Goal: Information Seeking & Learning: Learn about a topic

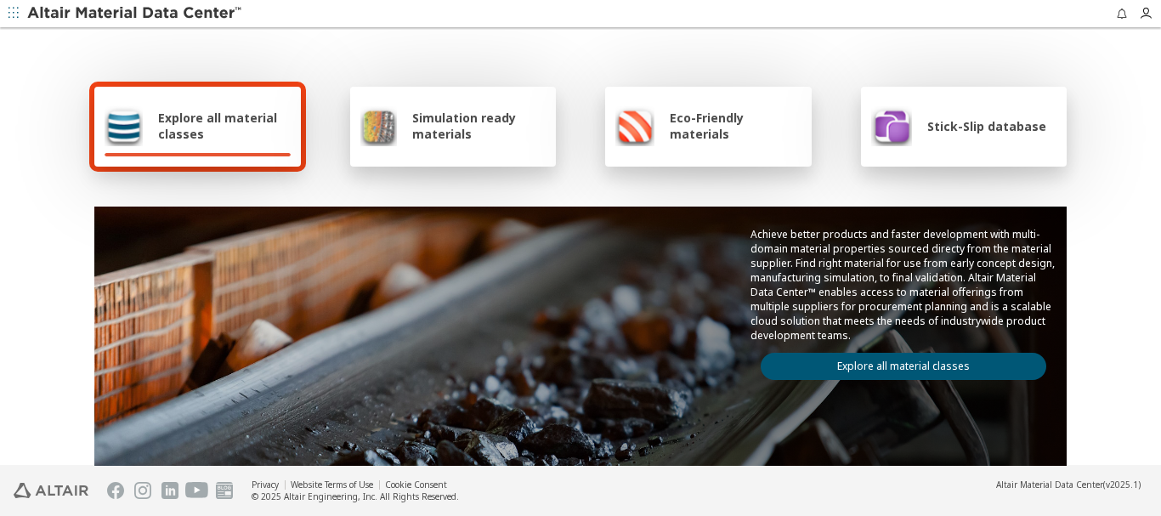
click at [172, 115] on span "Explore all material classes" at bounding box center [224, 126] width 133 height 32
click at [915, 355] on link "Explore all material classes" at bounding box center [904, 366] width 286 height 27
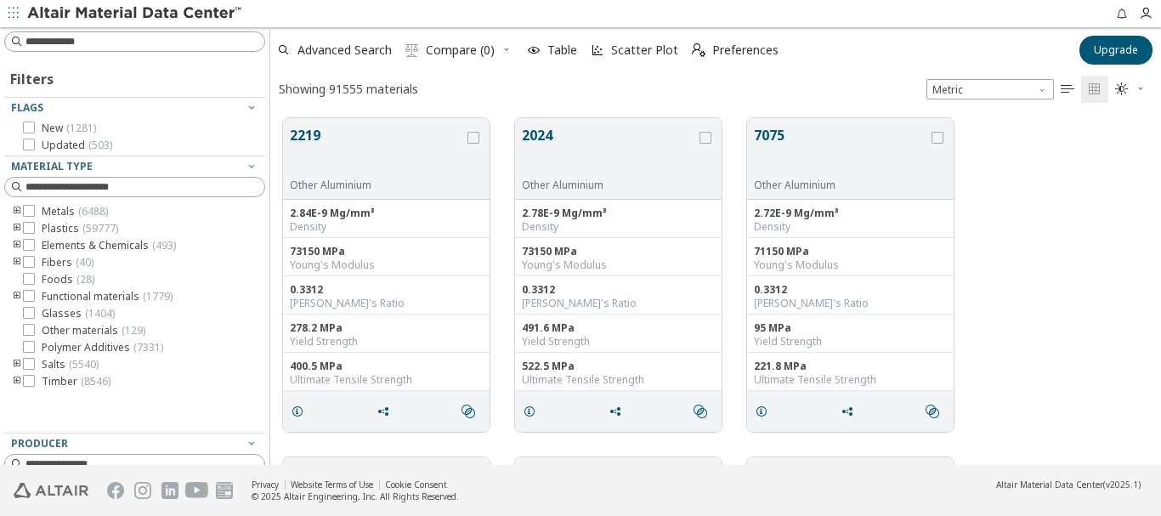
scroll to position [347, 878]
click at [310, 133] on button "2219" at bounding box center [377, 152] width 174 height 54
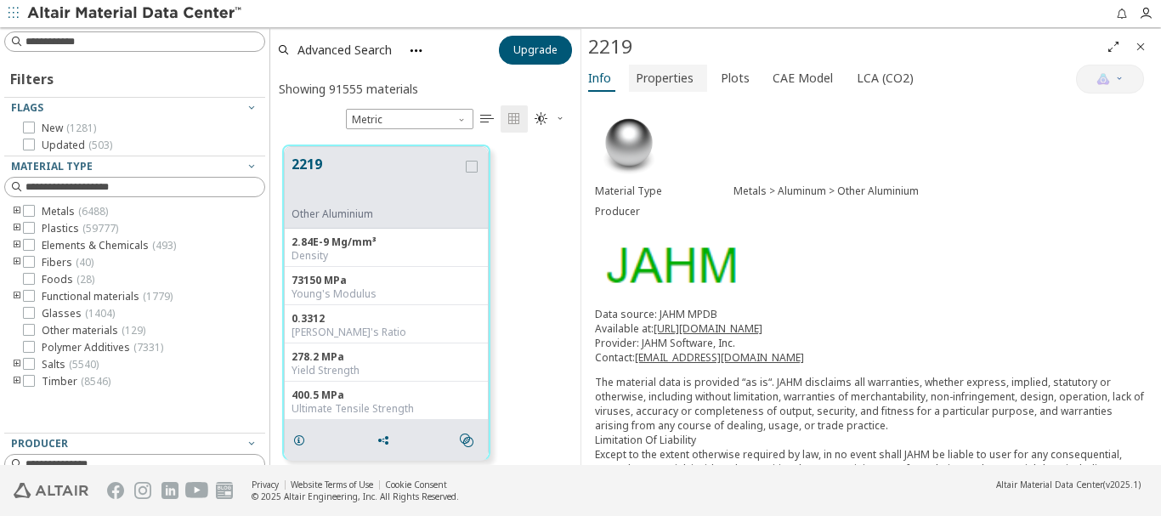
click at [670, 82] on span "Properties" at bounding box center [665, 78] width 58 height 27
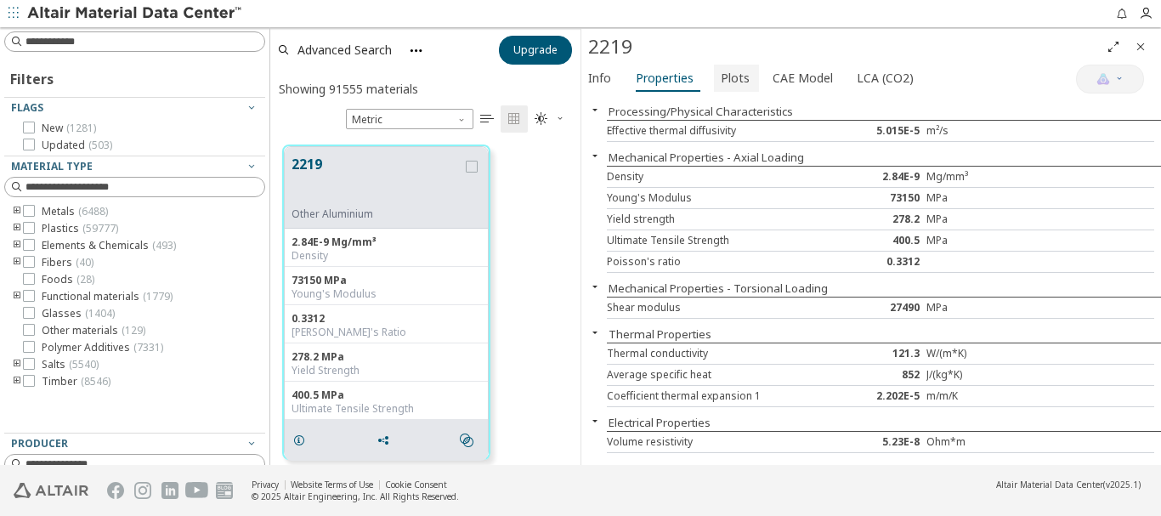
click at [732, 79] on span "Plots" at bounding box center [735, 78] width 29 height 27
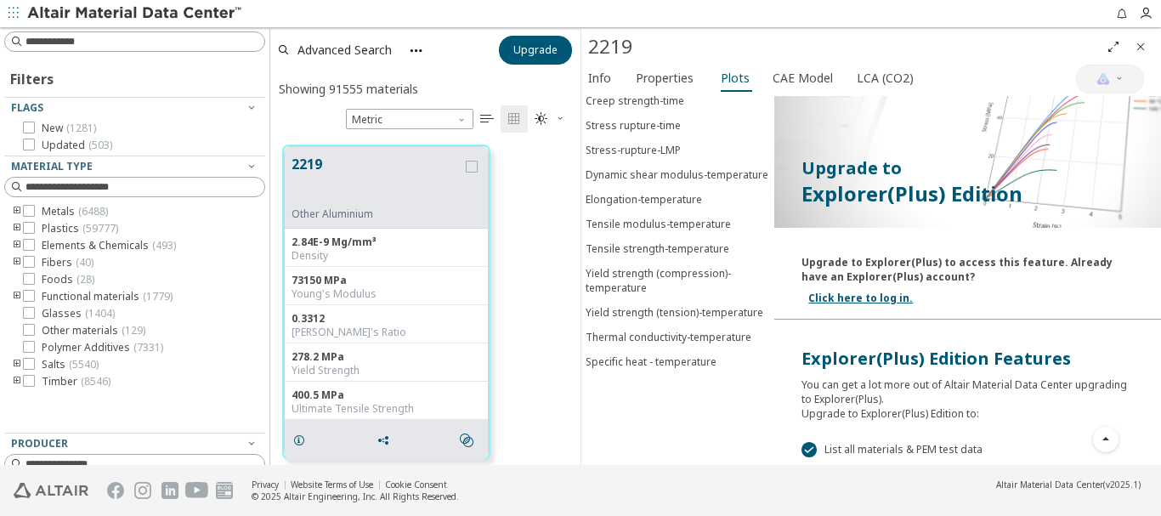
scroll to position [370, 0]
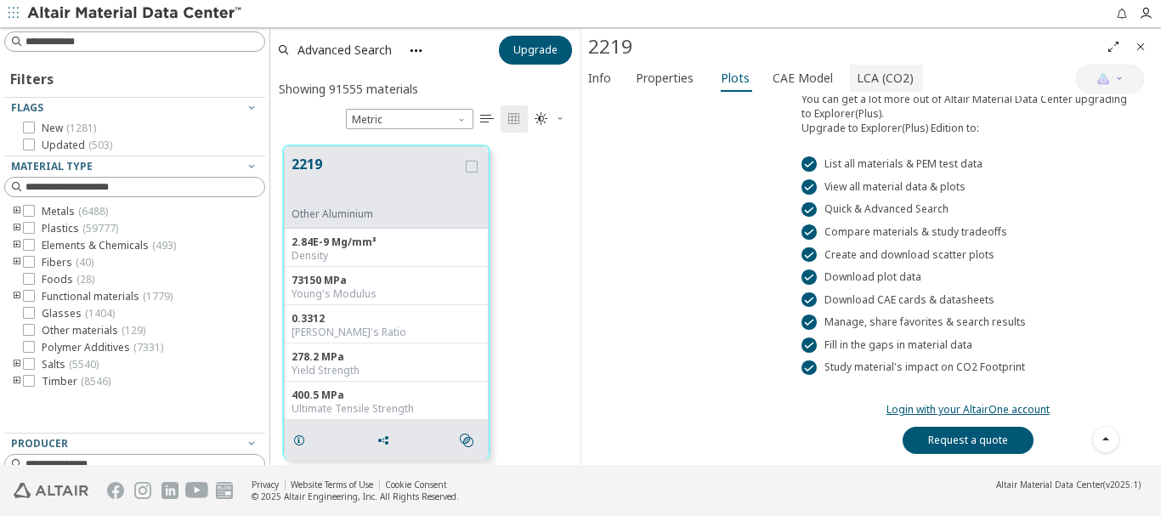
click at [880, 78] on span "LCA (CO2)" at bounding box center [885, 78] width 57 height 27
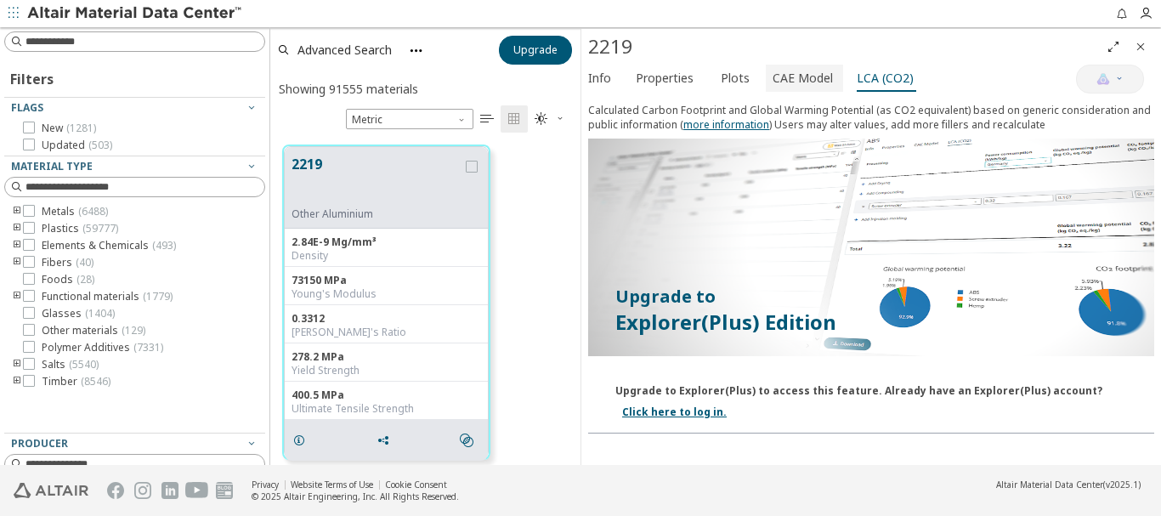
click at [795, 75] on span "CAE Model" at bounding box center [802, 78] width 60 height 27
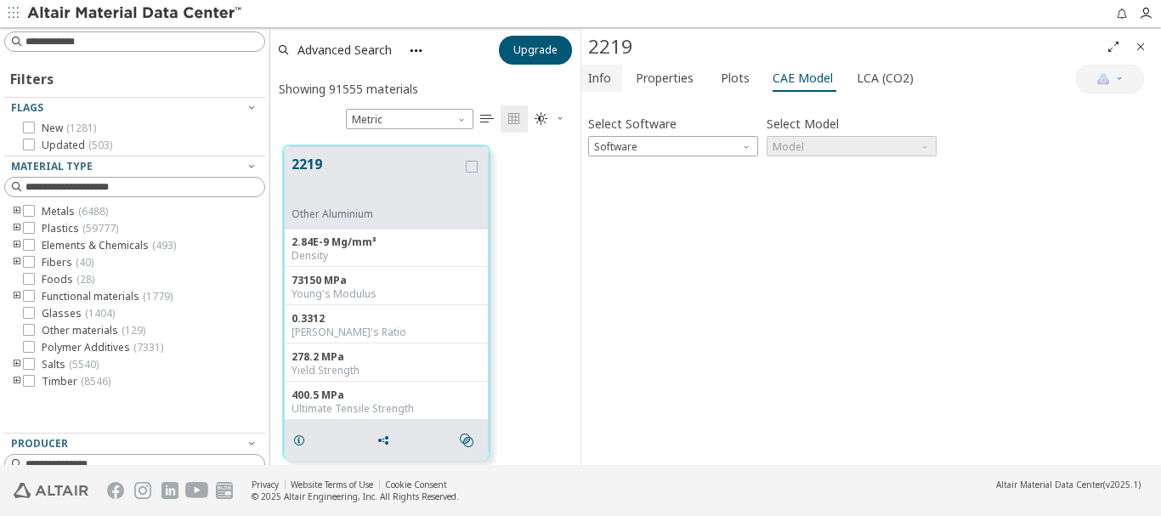
click at [595, 82] on span "Info" at bounding box center [599, 78] width 23 height 27
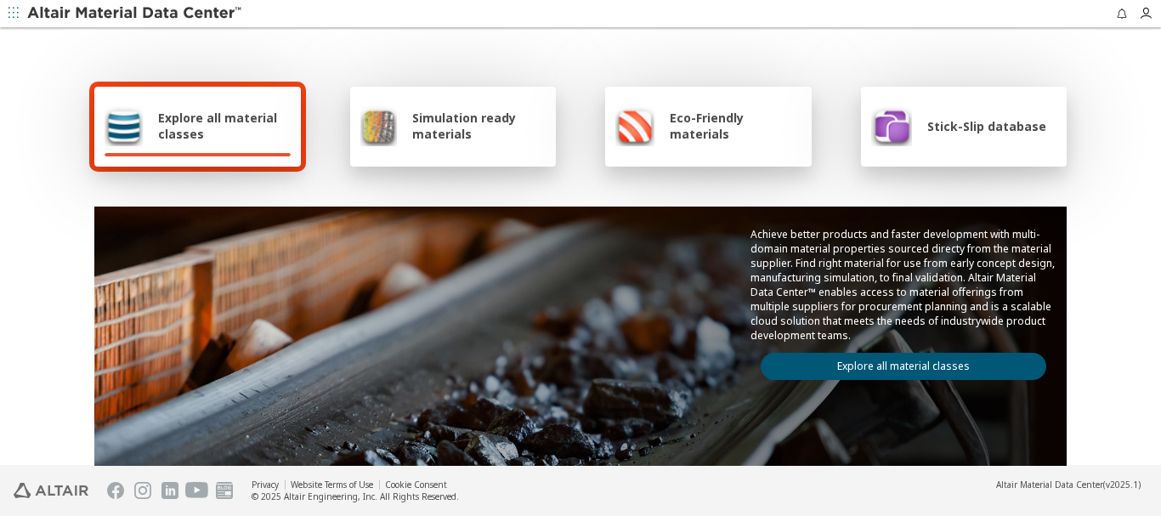
click at [895, 366] on link "Explore all material classes" at bounding box center [904, 366] width 286 height 27
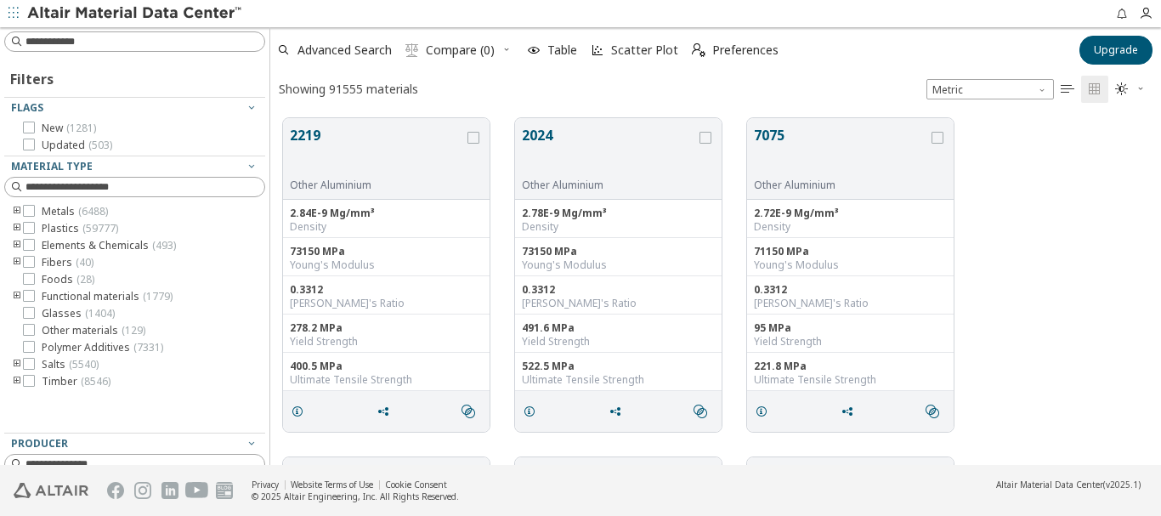
scroll to position [347, 878]
click at [308, 134] on button "2219" at bounding box center [377, 152] width 174 height 54
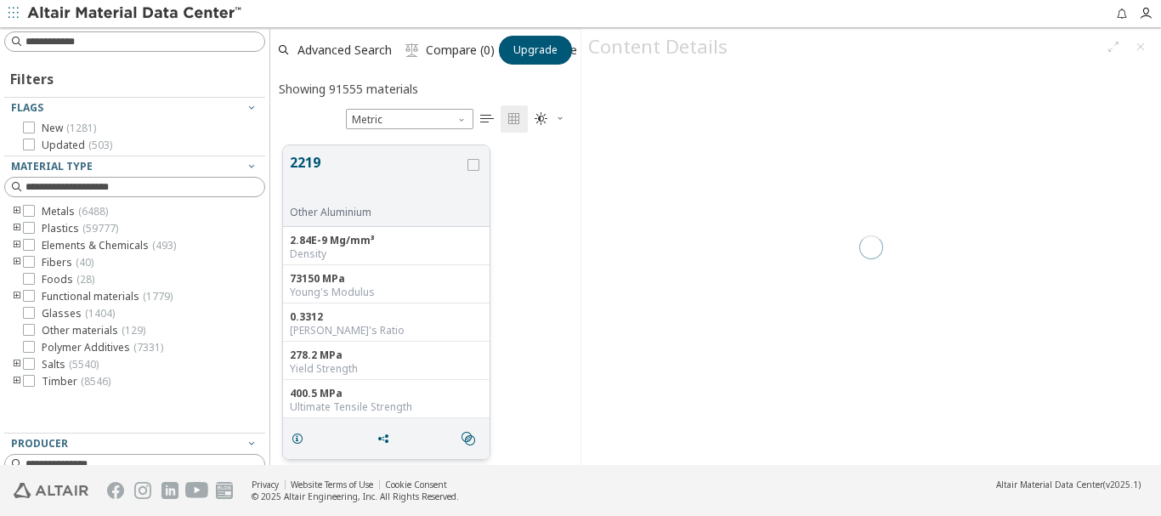
scroll to position [320, 297]
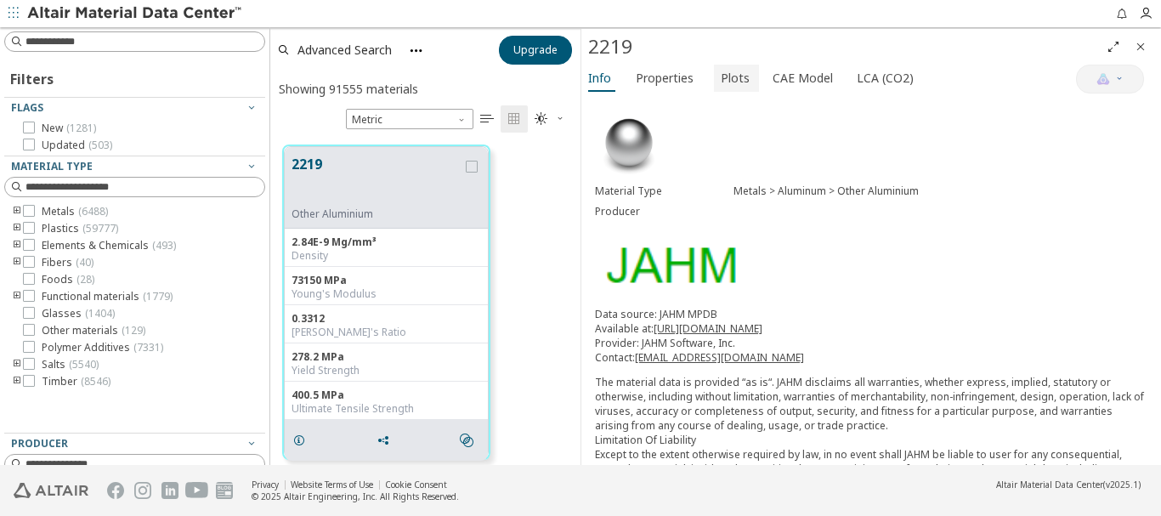
click at [730, 77] on span "Plots" at bounding box center [735, 78] width 29 height 27
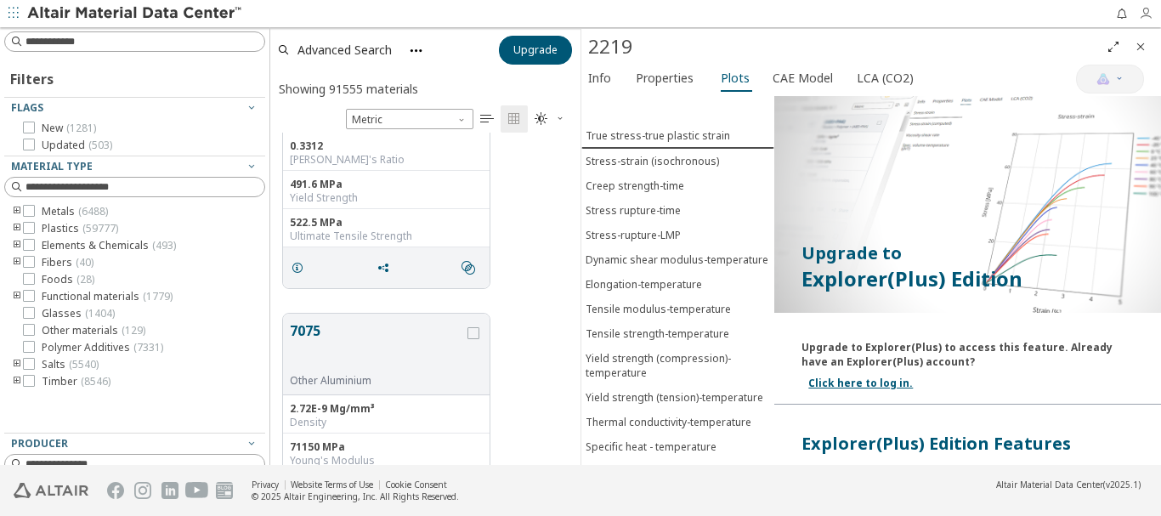
click at [1149, 11] on icon "button" at bounding box center [1146, 14] width 14 height 14
